Goal: Check status: Check status

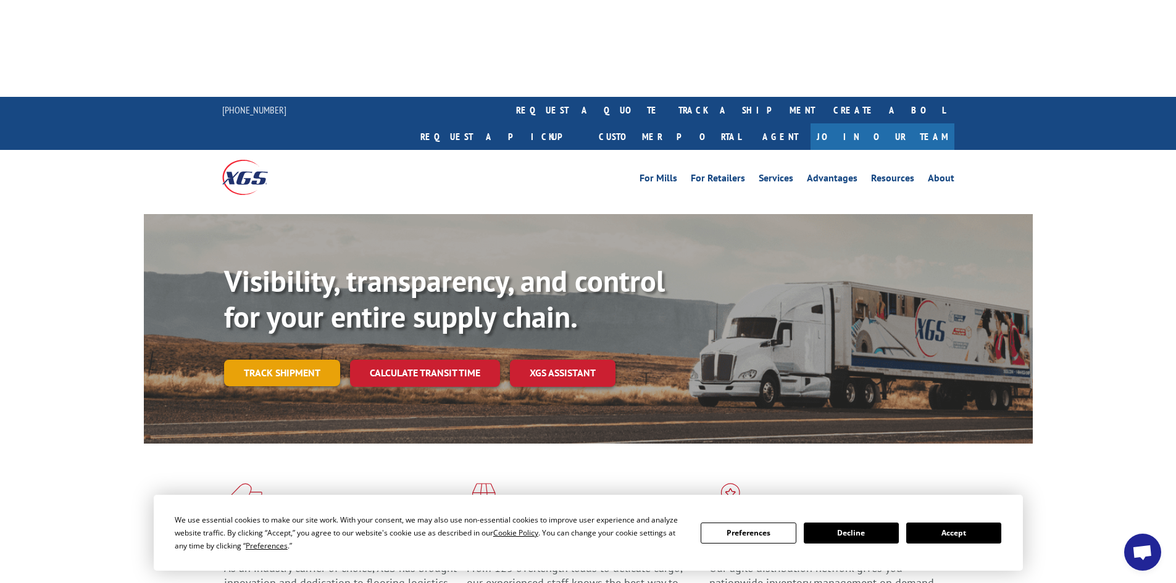
click at [280, 360] on link "Track shipment" at bounding box center [282, 373] width 116 height 26
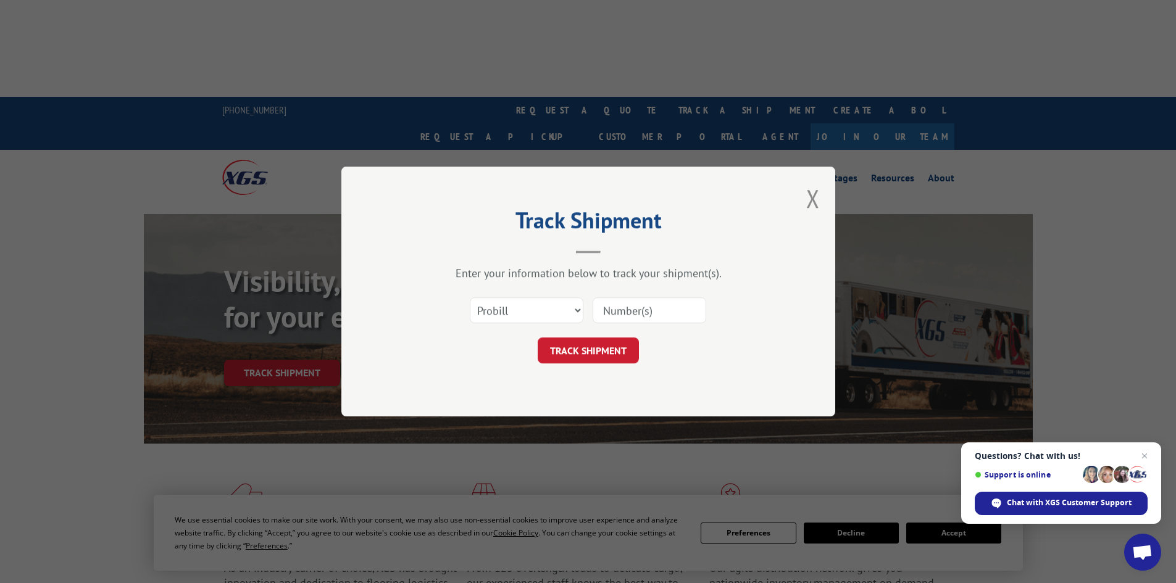
click at [611, 319] on input at bounding box center [649, 310] width 114 height 26
type input "17593903"
click at [576, 315] on select "Select category... Probill BOL PO" at bounding box center [527, 310] width 114 height 26
click at [576, 314] on select "Select category... Probill BOL PO" at bounding box center [527, 310] width 114 height 26
click at [602, 355] on button "TRACK SHIPMENT" at bounding box center [588, 351] width 101 height 26
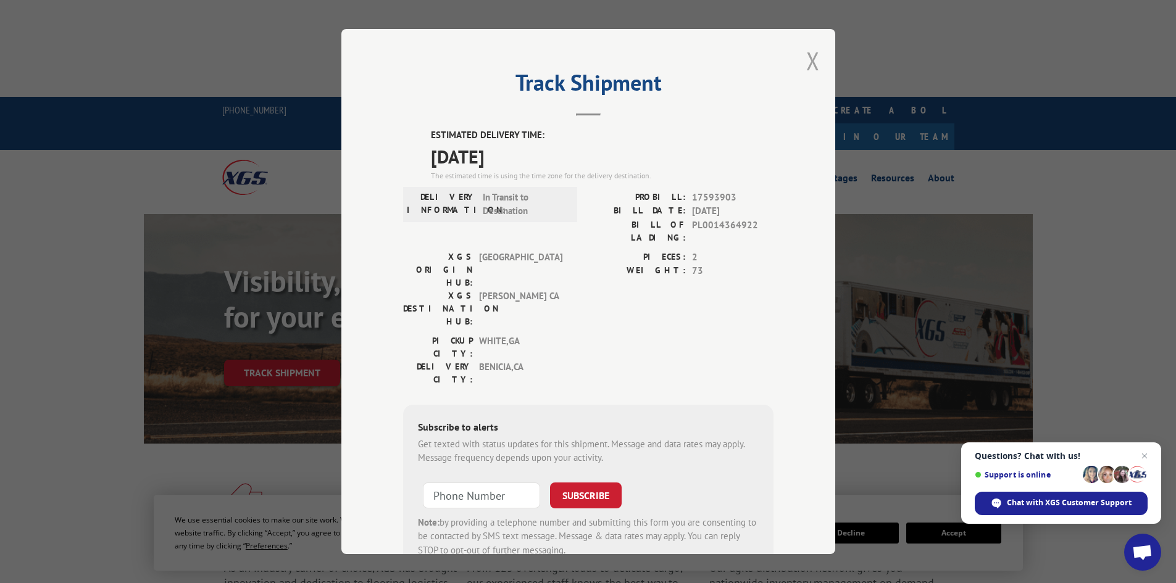
click at [808, 57] on button "Close modal" at bounding box center [813, 60] width 14 height 33
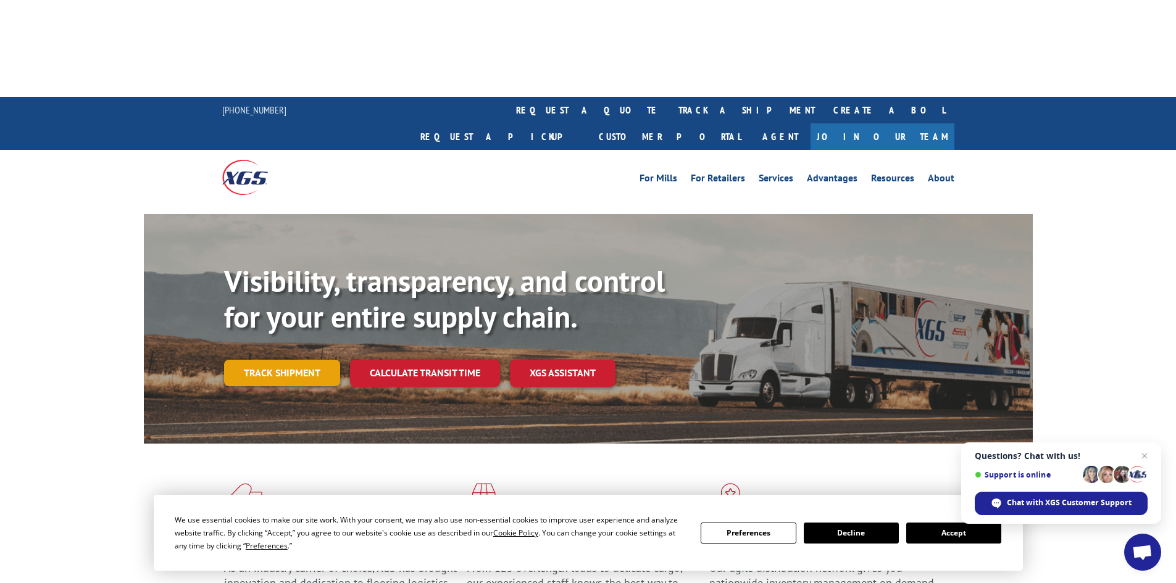
click at [258, 360] on link "Track shipment" at bounding box center [282, 373] width 116 height 26
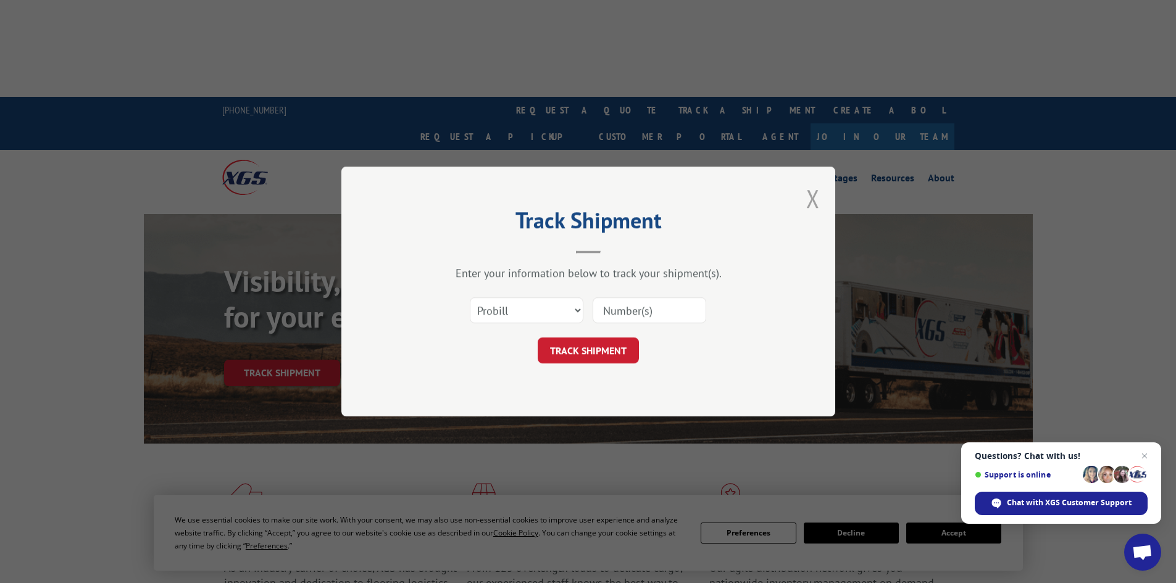
click at [817, 196] on button "Close modal" at bounding box center [813, 198] width 14 height 33
